Goal: Navigation & Orientation: Find specific page/section

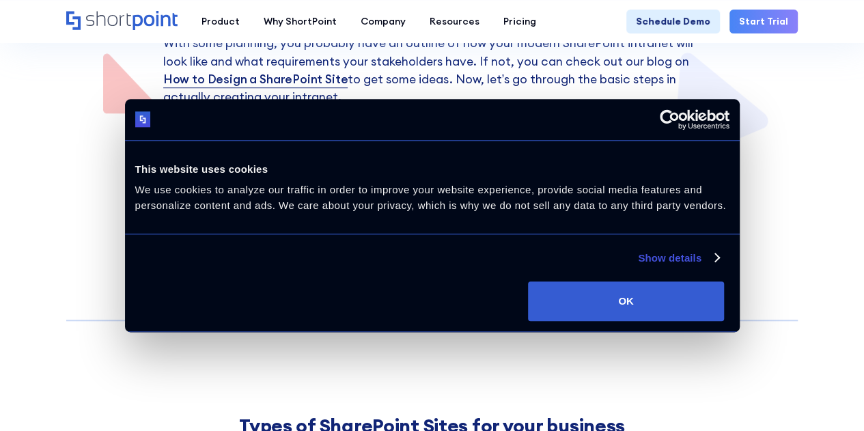
scroll to position [410, 0]
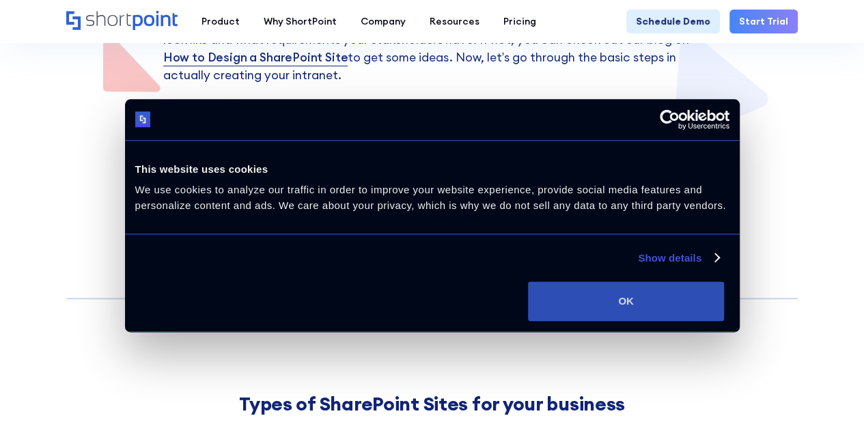
click at [723, 320] on button "OK" at bounding box center [626, 302] width 196 height 40
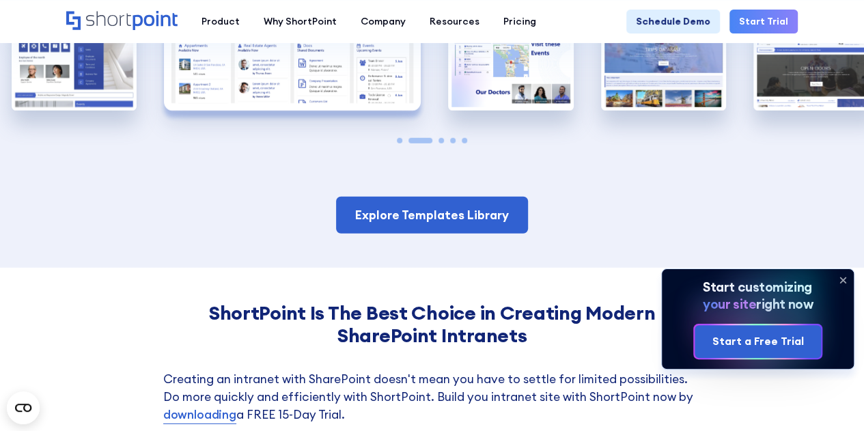
scroll to position [4441, 0]
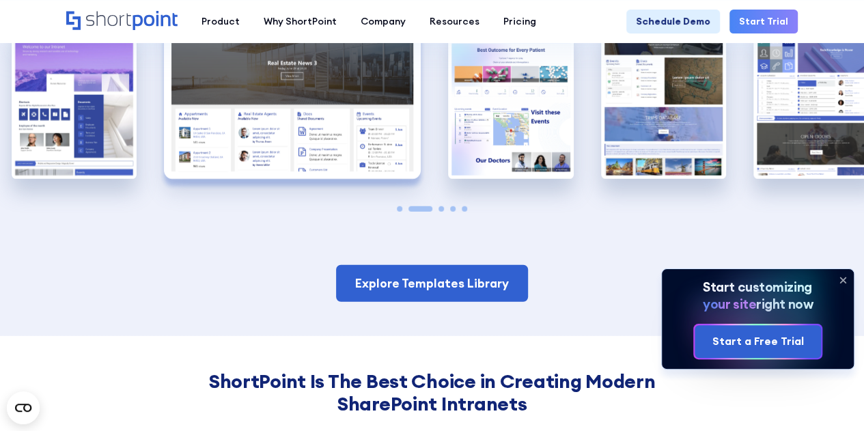
scroll to position [4404, 0]
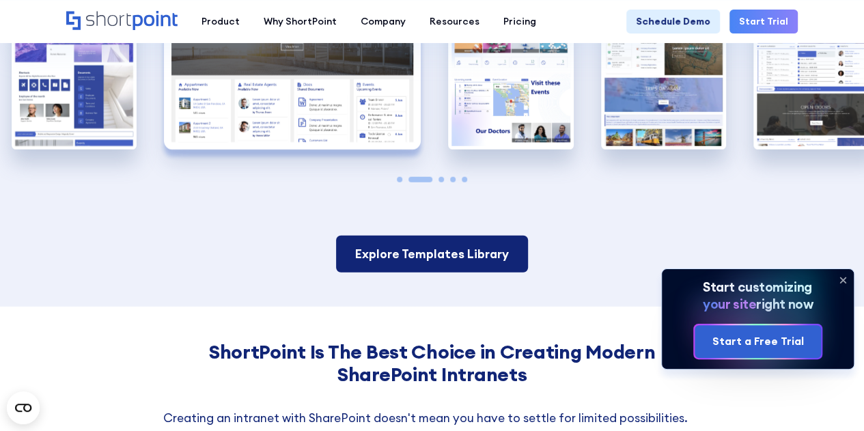
click at [479, 236] on link "Explore Templates Library" at bounding box center [432, 254] width 192 height 37
